Goal: Find specific page/section

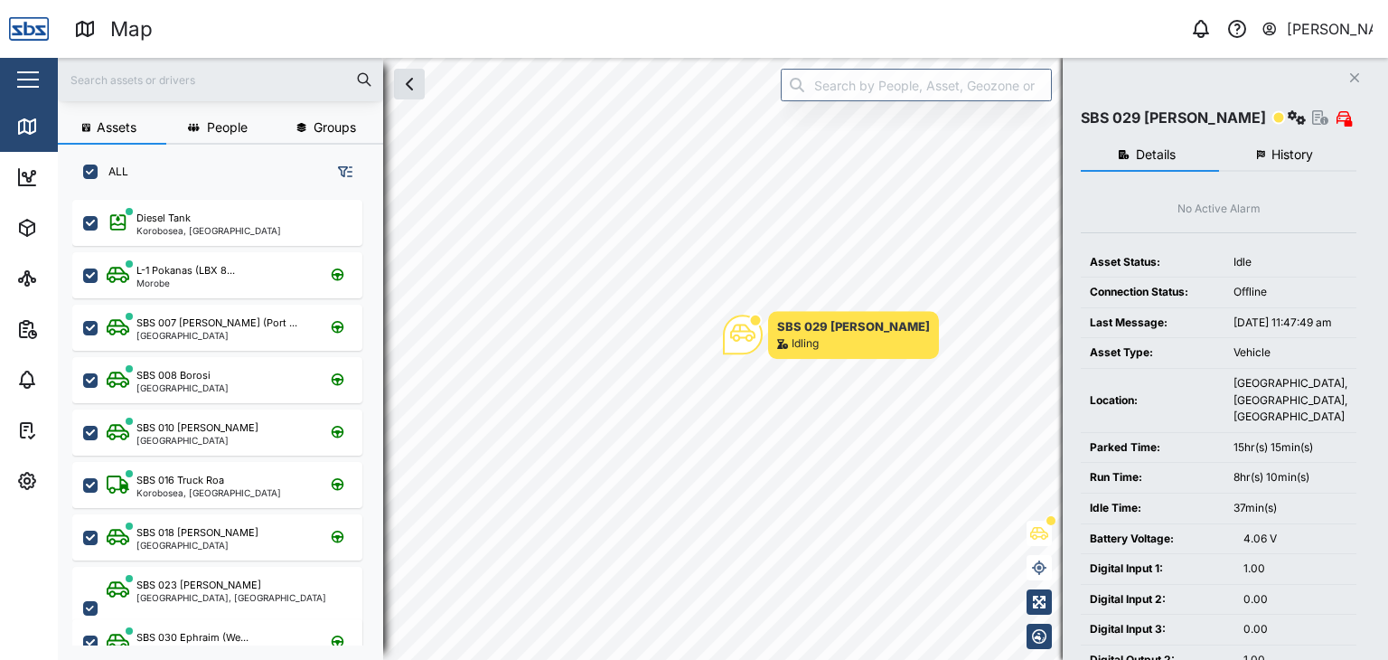
click at [104, 85] on input "text" at bounding box center [221, 79] width 304 height 27
type input "16"
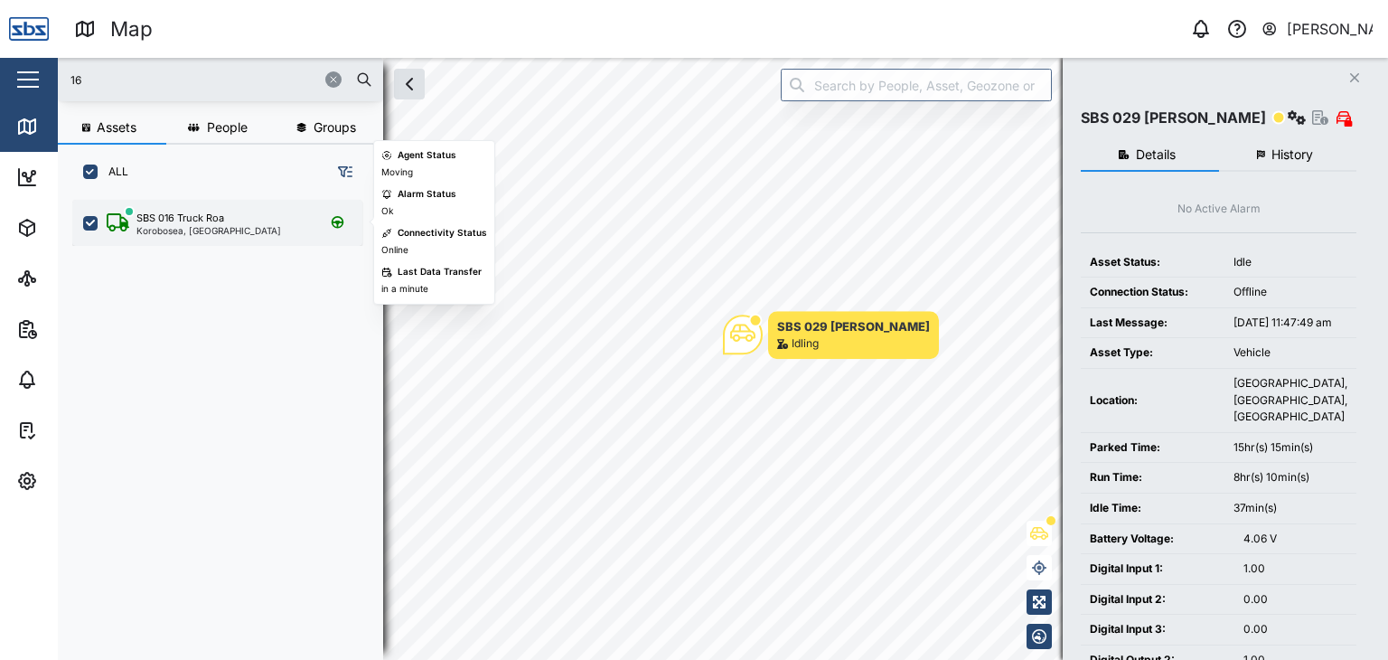
click at [164, 215] on div "SBS 016 Truck Roa" at bounding box center [180, 218] width 88 height 15
